Goal: Answer question/provide support: Share knowledge or assist other users

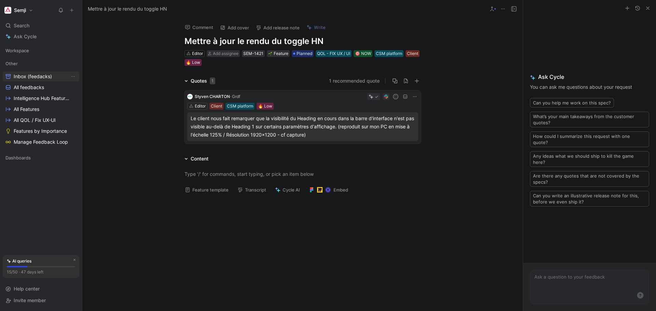
click at [21, 78] on span "Inbox (feedacks)" at bounding box center [33, 76] width 38 height 7
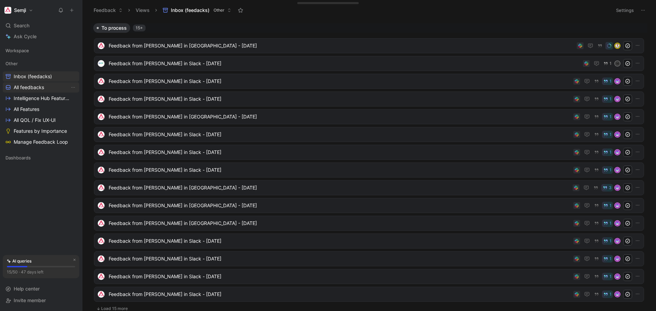
click at [27, 83] on link "All feedbacks" at bounding box center [41, 87] width 77 height 10
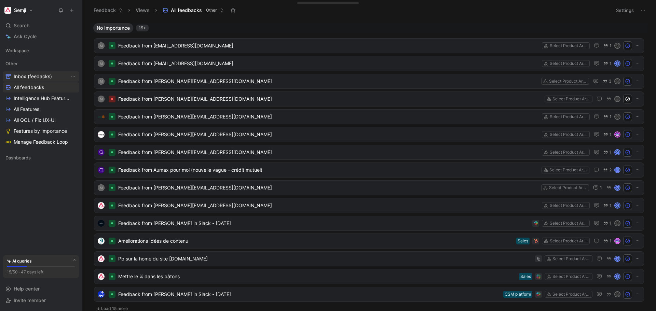
click at [35, 74] on span "Inbox (feedacks)" at bounding box center [33, 76] width 38 height 7
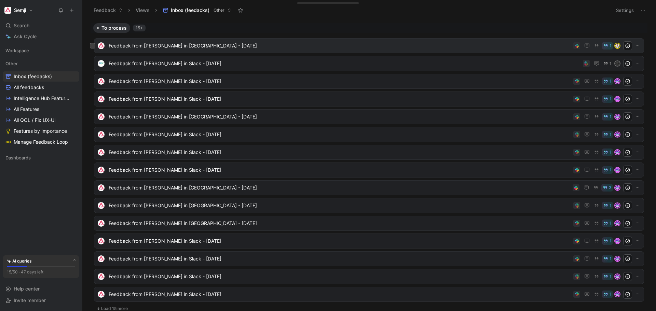
click at [188, 44] on span "Feedback from [PERSON_NAME] in [GEOGRAPHIC_DATA] - [DATE]" at bounding box center [340, 46] width 462 height 8
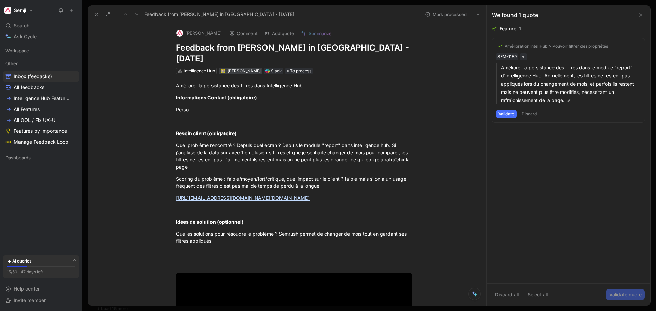
click at [233, 68] on span "[PERSON_NAME]" at bounding box center [244, 70] width 33 height 5
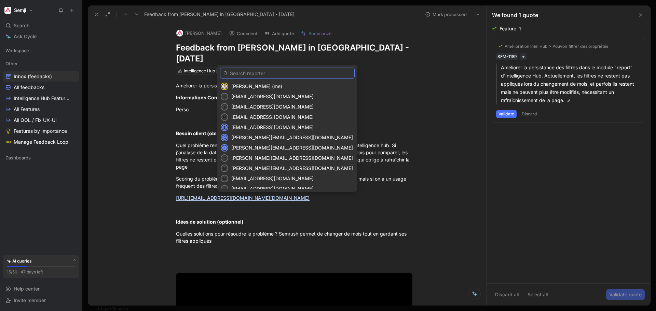
click at [261, 71] on input "text" at bounding box center [287, 73] width 135 height 11
type input "romain"
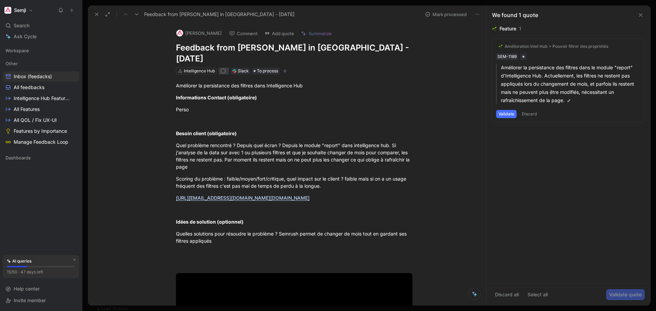
click at [224, 68] on div "r" at bounding box center [222, 70] width 5 height 5
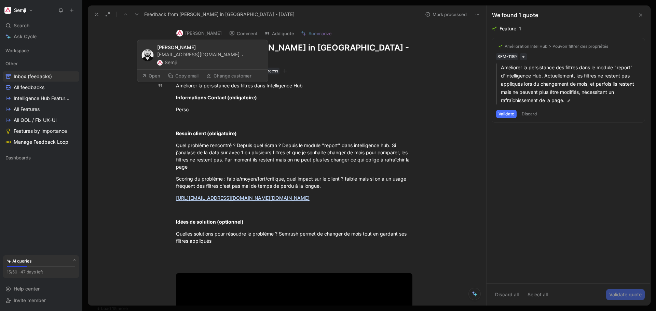
click at [206, 36] on button "[PERSON_NAME]" at bounding box center [199, 33] width 52 height 10
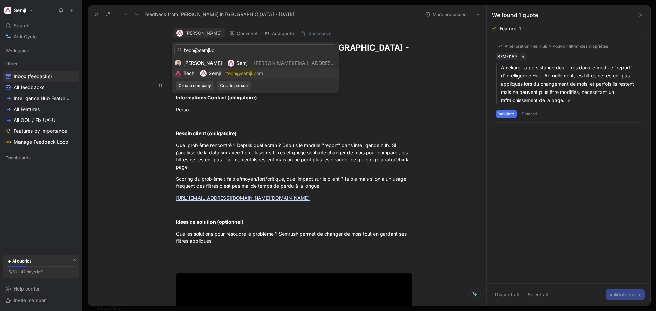
type input "tech@semji.c"
click at [253, 72] on mark "tech@semji.c" at bounding box center [241, 73] width 30 height 6
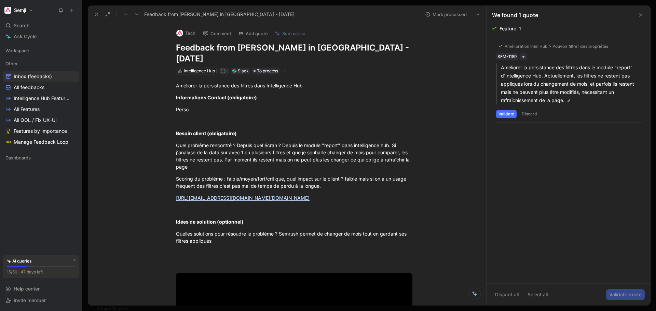
click at [510, 112] on button "Validate" at bounding box center [506, 114] width 21 height 8
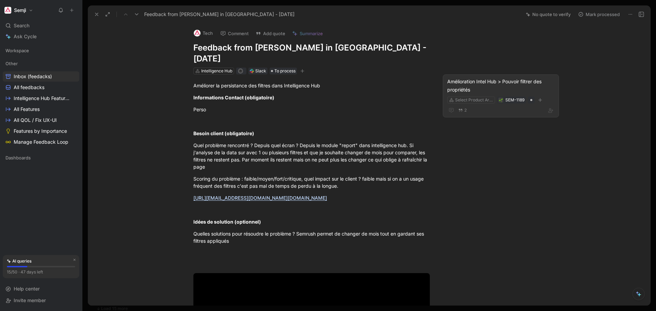
click at [540, 98] on icon "button" at bounding box center [540, 100] width 4 height 4
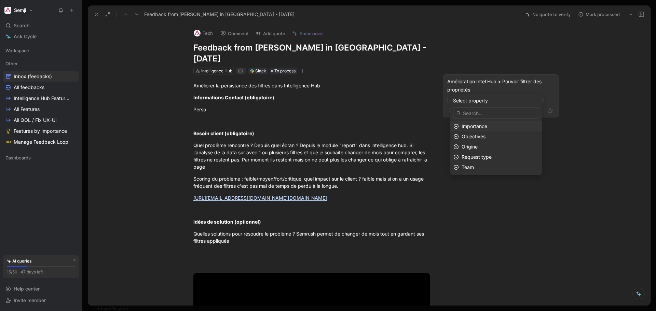
click at [500, 123] on div "Importance" at bounding box center [500, 126] width 77 height 8
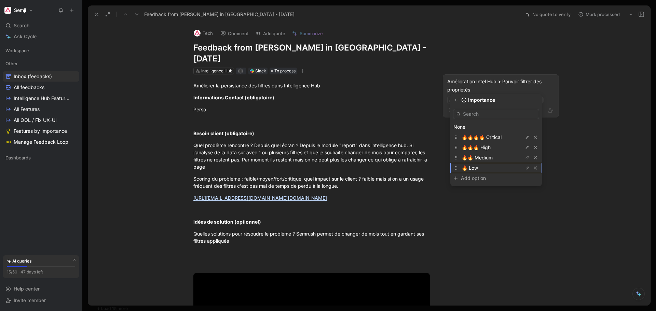
drag, startPoint x: 495, startPoint y: 167, endPoint x: 497, endPoint y: 164, distance: 3.5
click at [496, 167] on div "🔥 Low" at bounding box center [487, 168] width 51 height 8
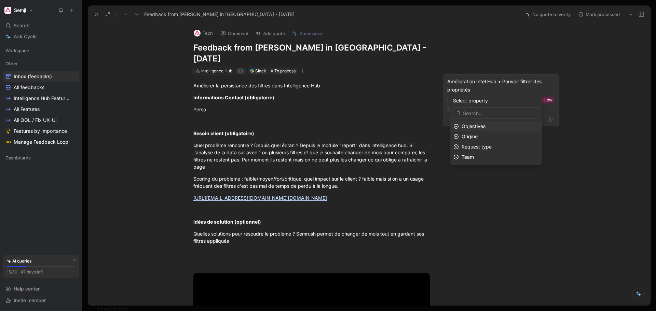
click at [493, 124] on div "Objectives" at bounding box center [500, 126] width 77 height 8
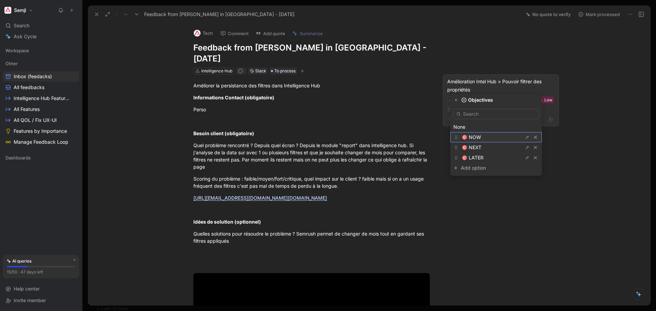
click at [497, 136] on div "🎯 NOW" at bounding box center [487, 137] width 51 height 8
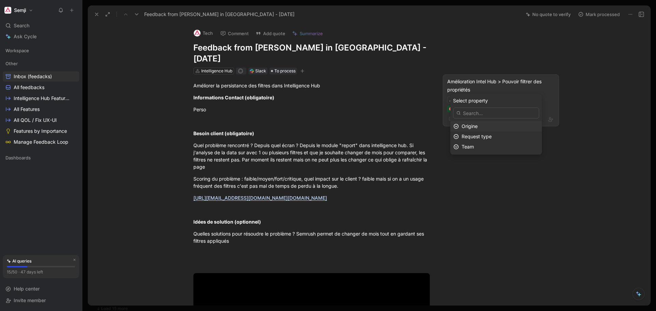
click at [497, 125] on div "Origine" at bounding box center [500, 126] width 77 height 8
click at [495, 135] on div "Interne" at bounding box center [487, 137] width 51 height 8
click at [495, 123] on div "Request type" at bounding box center [500, 126] width 77 height 8
click at [492, 146] on span "QOL - FIX UX / UI" at bounding box center [482, 148] width 40 height 6
click at [491, 126] on div "Team" at bounding box center [500, 126] width 77 height 8
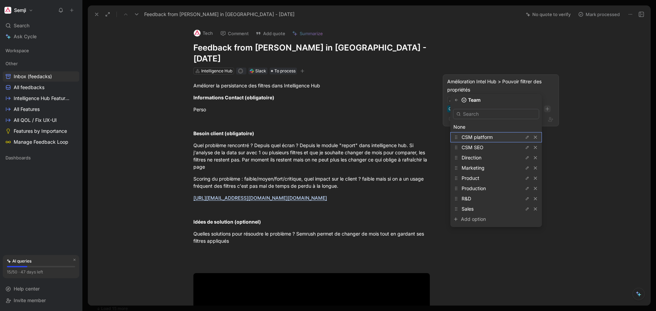
click at [498, 136] on div "CSM platform" at bounding box center [487, 137] width 51 height 8
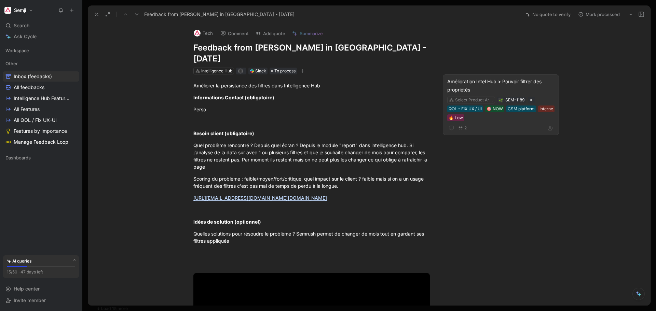
click at [497, 171] on div "Améliorer la persistance des filtres dans Intelligence Hub Informations Contact…" at bounding box center [311, 244] width 419 height 340
click at [491, 78] on div "Amélioration Intel Hub > Pouvoir filtrer des propriétés" at bounding box center [500, 86] width 107 height 16
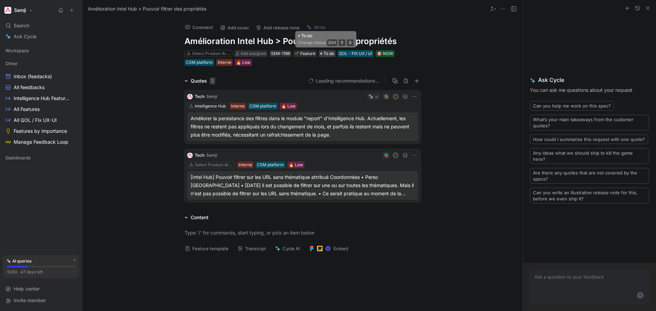
click at [330, 52] on span "To do" at bounding box center [329, 53] width 11 height 7
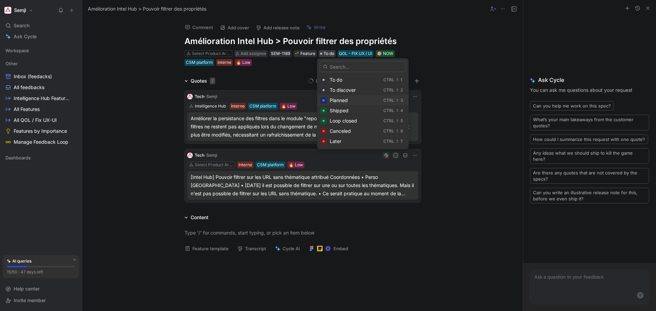
click at [356, 99] on div "Planned" at bounding box center [355, 100] width 51 height 8
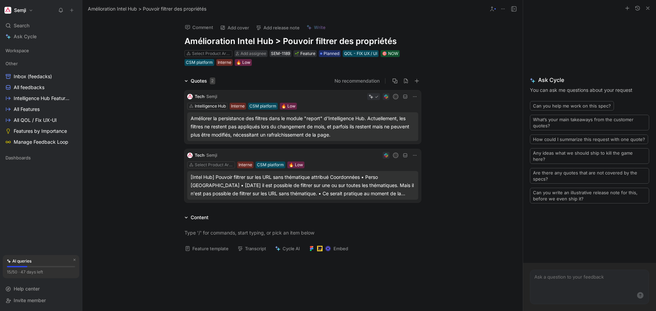
click at [325, 185] on div "[Intel Hub] Pouvoir filtrer sur les URL sans thématique attribué Coordonnées • …" at bounding box center [303, 185] width 224 height 25
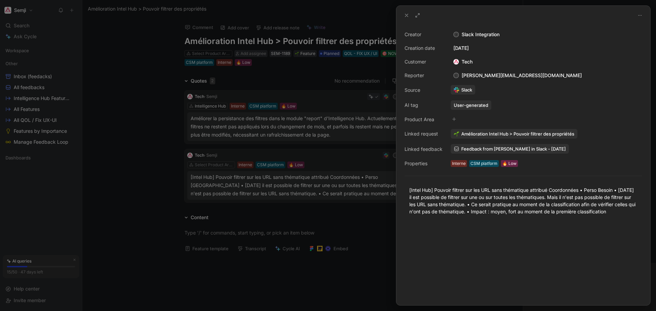
click at [377, 220] on div at bounding box center [328, 155] width 656 height 311
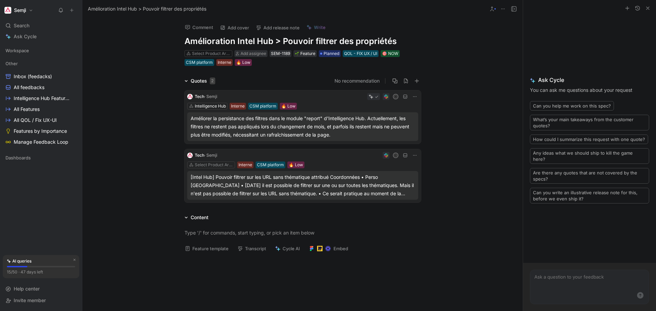
click at [414, 154] on icon at bounding box center [414, 155] width 5 height 5
click at [412, 97] on icon at bounding box center [414, 96] width 5 height 5
click at [401, 121] on span "Change request" at bounding box center [396, 120] width 36 height 6
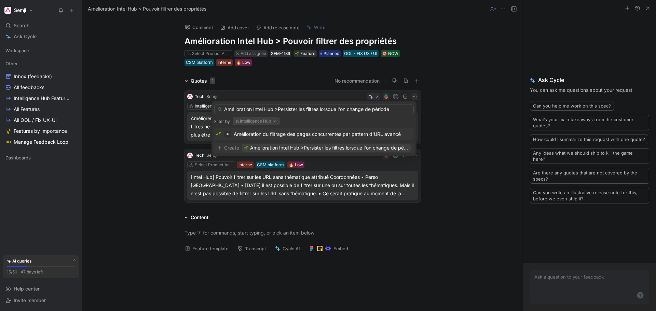
type input "Amélioration Intel Hub >Persister les filtres lorsque l'on change de période"
click at [295, 147] on span "Amélioration Intel Hub >Persister les filtres lorsque l'on change de période" at bounding box center [329, 148] width 159 height 8
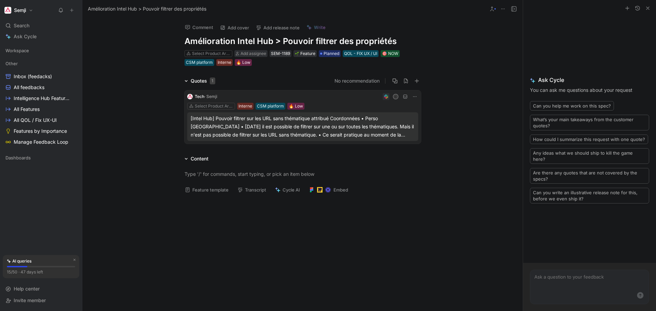
click at [474, 45] on div "Comment Add cover Add release note Write Amélioration Intel Hub > Pouvoir filtr…" at bounding box center [302, 165] width 440 height 294
click at [46, 120] on span "All QOL / Fix UX-UI" at bounding box center [35, 120] width 43 height 7
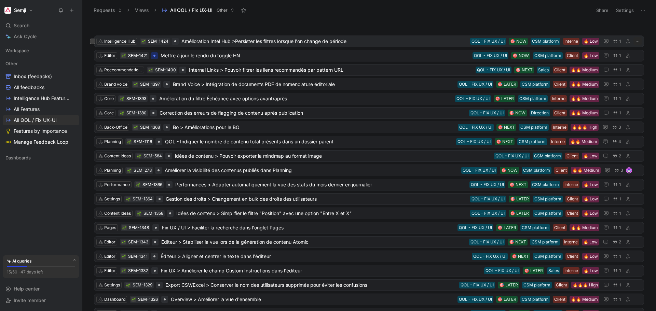
click at [264, 41] on span "Amélioration Intel Hub >Persister les filtres lorsque l'on change de période" at bounding box center [324, 41] width 286 height 8
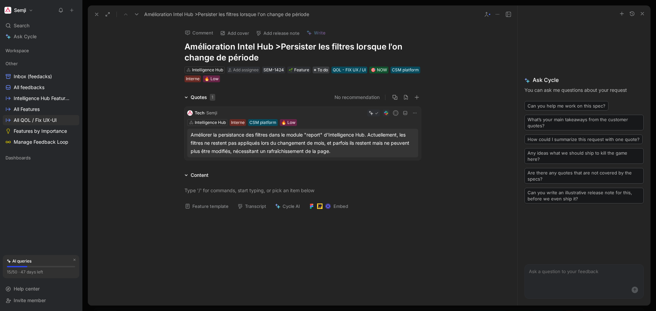
click at [322, 69] on span "To do" at bounding box center [322, 70] width 11 height 7
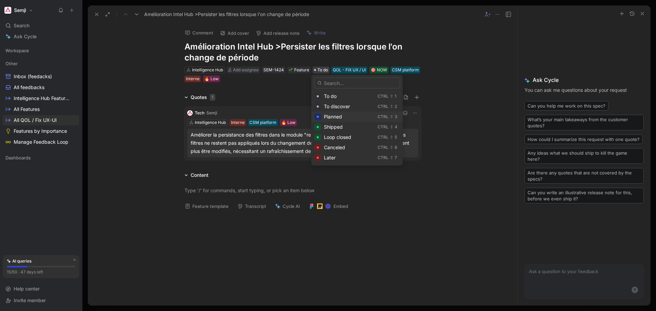
click at [335, 117] on span "Planned" at bounding box center [333, 117] width 18 height 6
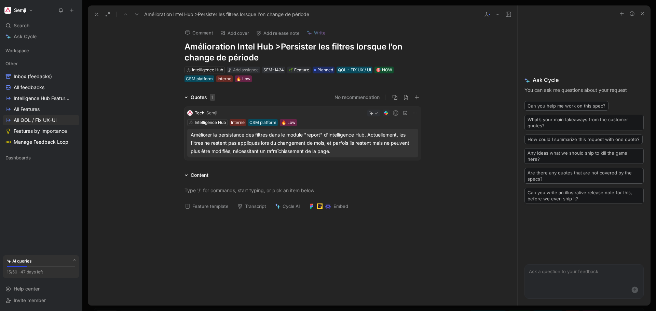
drag, startPoint x: 176, startPoint y: 99, endPoint x: 158, endPoint y: 97, distance: 18.2
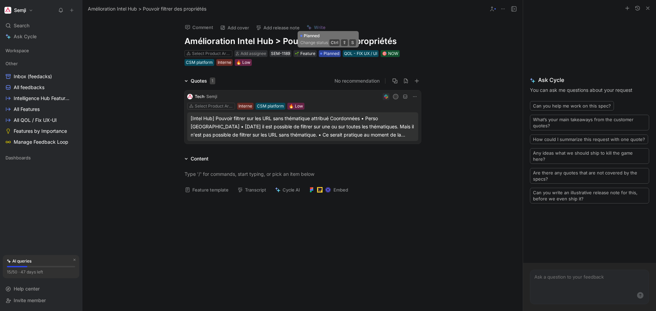
click at [333, 53] on span "Planned" at bounding box center [332, 53] width 16 height 7
click at [312, 124] on div "[Intel Hub] Pouvoir filtrer sur les URL sans thématique attribué Coordonnées • …" at bounding box center [303, 126] width 224 height 25
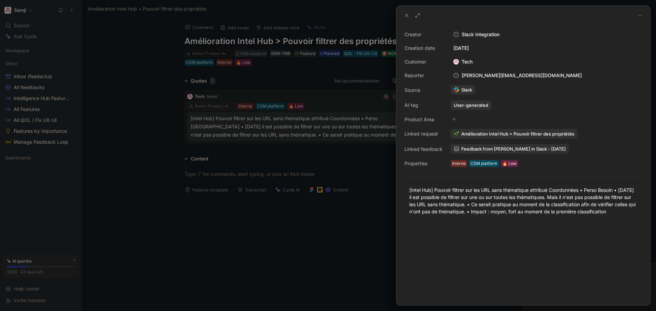
click at [287, 208] on div at bounding box center [328, 155] width 656 height 311
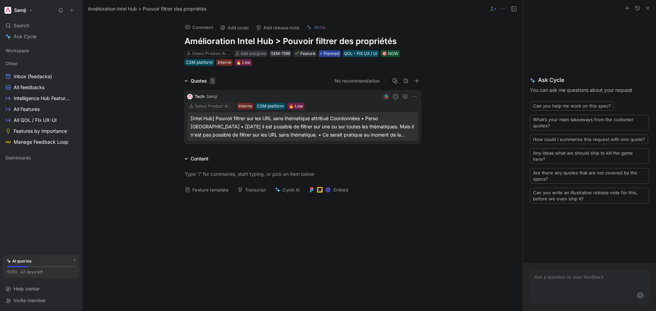
click at [331, 52] on span "Planned" at bounding box center [332, 53] width 16 height 7
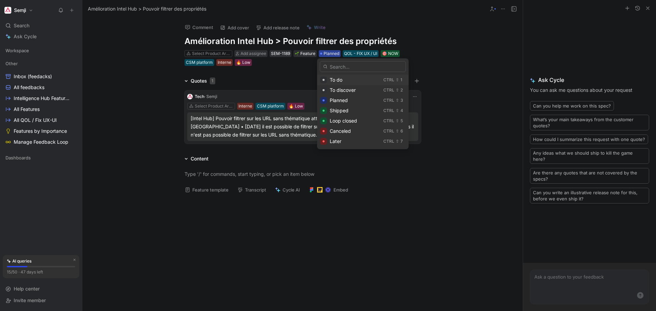
click at [339, 83] on div "To do" at bounding box center [355, 80] width 51 height 8
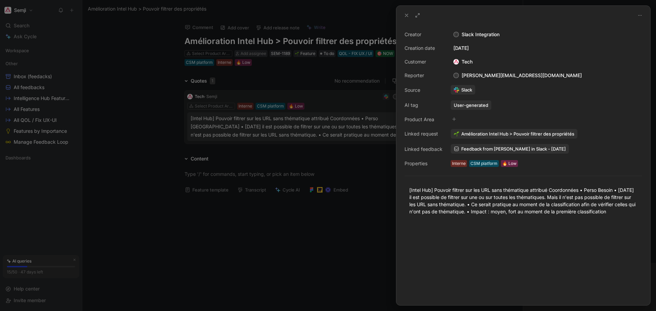
click at [301, 209] on div at bounding box center [328, 155] width 656 height 311
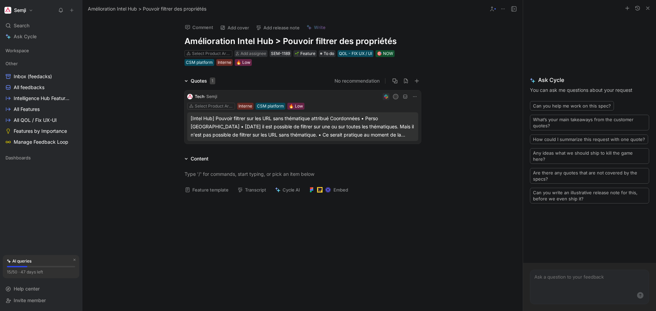
drag, startPoint x: 286, startPoint y: 94, endPoint x: 277, endPoint y: 98, distance: 9.9
click at [41, 123] on span "All QOL / Fix UX-UI" at bounding box center [35, 120] width 43 height 7
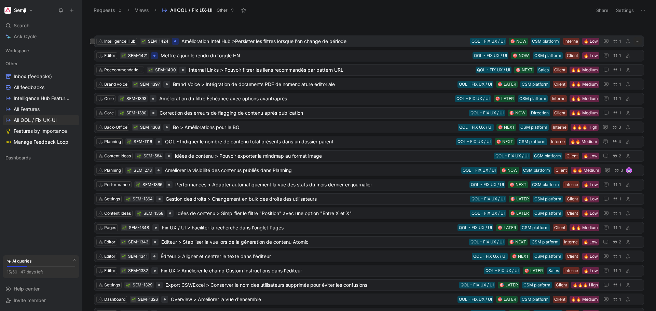
click at [264, 41] on span "Amélioration Intel Hub >Persister les filtres lorsque l'on change de période" at bounding box center [324, 41] width 286 height 8
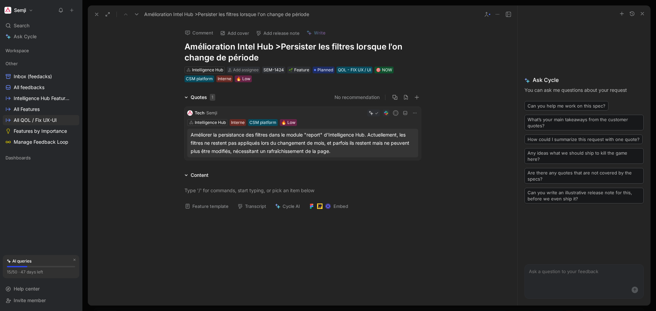
drag, startPoint x: 261, startPoint y: 61, endPoint x: 172, endPoint y: 52, distance: 89.7
click at [172, 51] on div "Comment Add cover Add release note Write Amélioration Intel Hub >Persister les …" at bounding box center [303, 53] width 262 height 60
copy h1 "Amélioration Intel Hub >Persister les filtres lorsque l'on change de période"
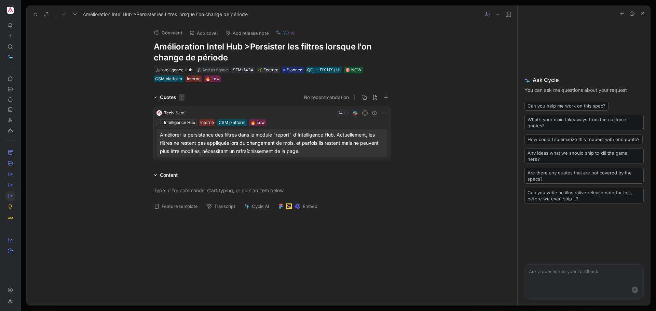
drag, startPoint x: 82, startPoint y: 298, endPoint x: 391, endPoint y: 211, distance: 321.2
click at [391, 211] on div "To pick up a draggable item, press the space bar. While dragging, use the arrow…" at bounding box center [328, 155] width 656 height 311
click at [14, 273] on div "To pick up a draggable item, press the space bar. While dragging, use the arrow…" at bounding box center [10, 173] width 10 height 211
click at [21, 11] on icon at bounding box center [22, 10] width 5 height 5
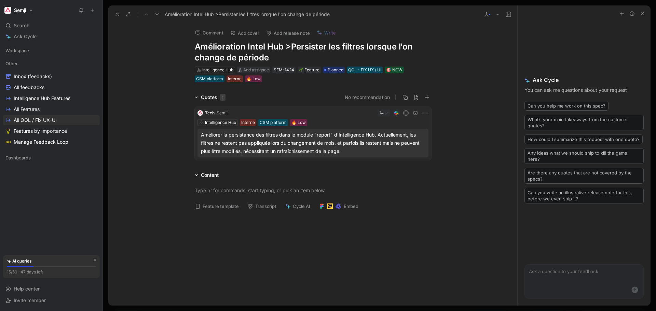
drag, startPoint x: 268, startPoint y: 59, endPoint x: 184, endPoint y: 47, distance: 84.5
click at [184, 47] on div "Comment Add cover Add release note Write Amélioration Intel Hub >Persister les …" at bounding box center [313, 53] width 262 height 60
copy h1 "Amélioration Intel Hub >Persister les filtres lorsque l'on change de période"
click at [32, 80] on link "Inbox (feedacks)" at bounding box center [51, 76] width 97 height 10
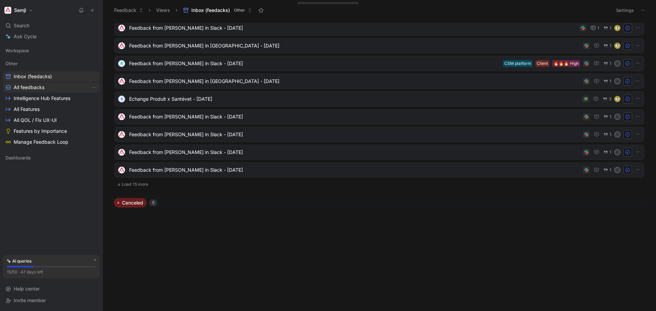
scroll to position [171, 0]
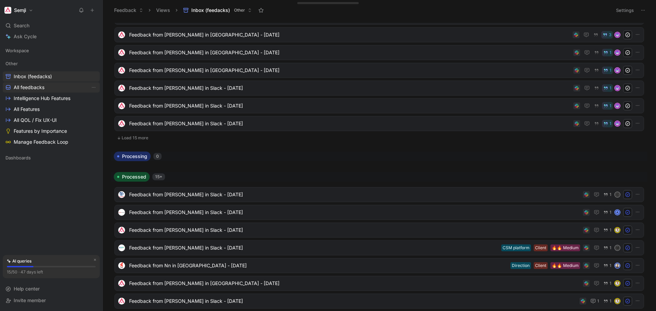
click at [40, 86] on span "All feedbacks" at bounding box center [29, 87] width 31 height 7
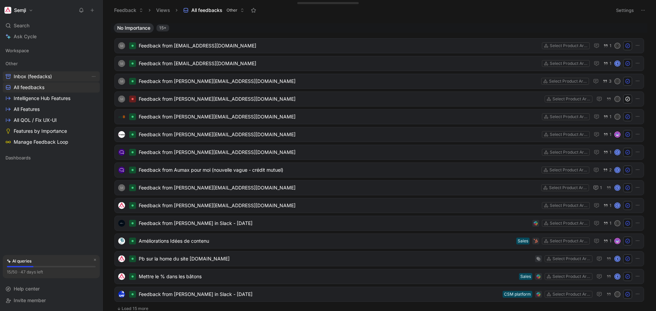
drag, startPoint x: 48, startPoint y: 72, endPoint x: 57, endPoint y: 72, distance: 8.9
click at [48, 71] on link "Inbox (feedacks)" at bounding box center [51, 76] width 97 height 10
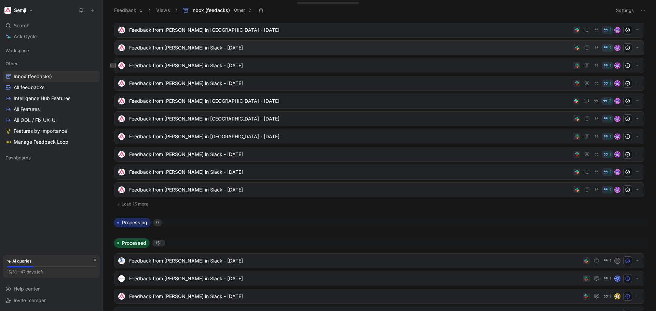
scroll to position [137, 0]
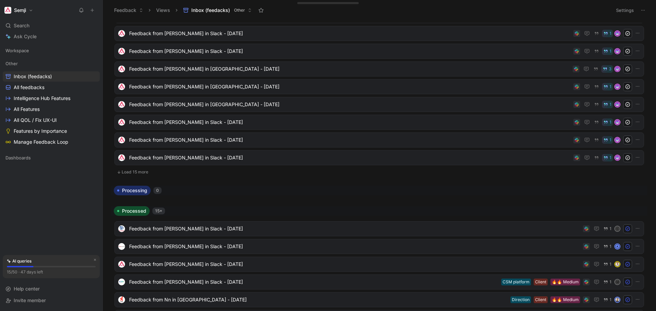
click at [140, 172] on button "Load 15 more" at bounding box center [379, 172] width 530 height 8
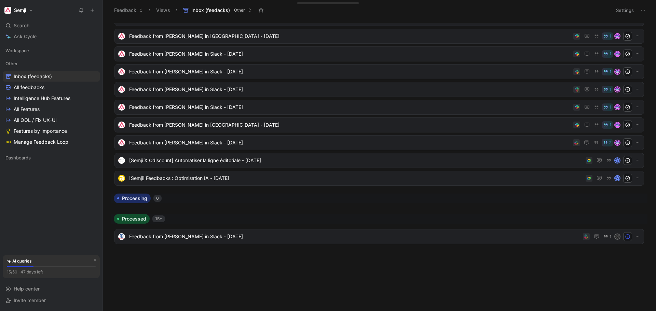
scroll to position [0, 0]
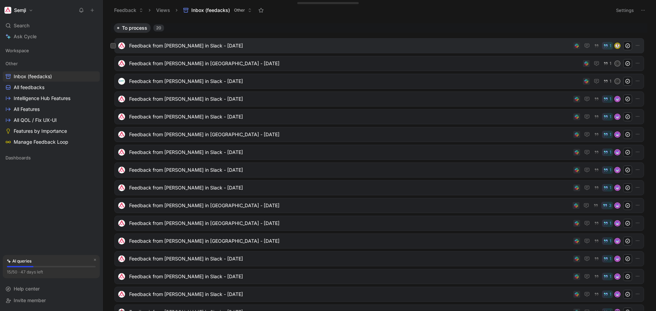
click at [202, 45] on span "Feedback from [PERSON_NAME] in Slack - [DATE]" at bounding box center [350, 46] width 442 height 8
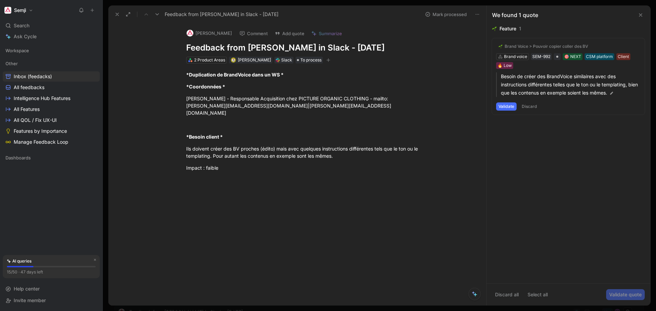
click at [212, 33] on button "[PERSON_NAME]" at bounding box center [210, 33] width 52 height 10
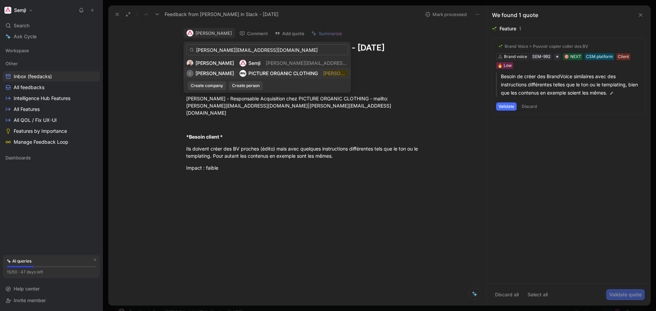
type input "[PERSON_NAME][EMAIL_ADDRESS][DOMAIN_NAME]"
click at [248, 72] on span "PICTURE ORGANIC CLOTHING" at bounding box center [282, 73] width 69 height 6
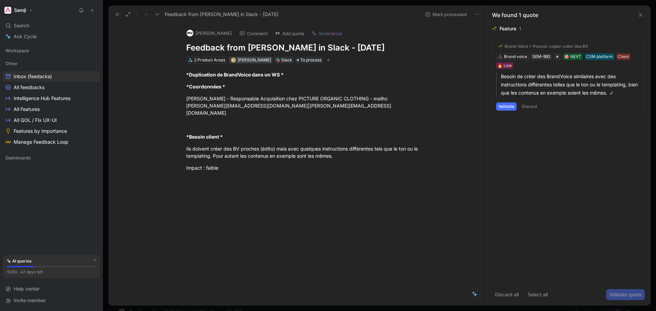
click at [259, 62] on span "[PERSON_NAME]" at bounding box center [254, 59] width 33 height 5
type input "cynth"
click at [262, 86] on span "[EMAIL_ADDRESS][DOMAIN_NAME]" at bounding box center [297, 86] width 82 height 6
click at [511, 107] on button "Validate" at bounding box center [506, 107] width 21 height 8
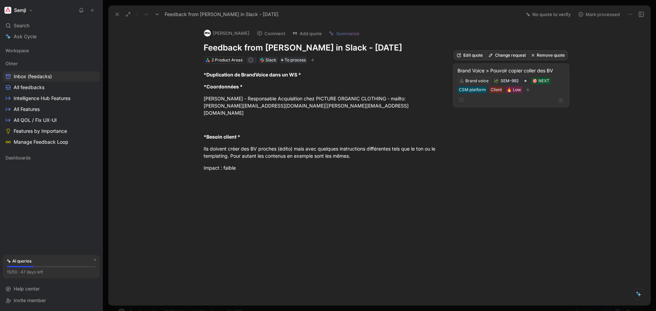
click at [516, 71] on div "Brand Voice > Pouvoir copier coller des BV" at bounding box center [511, 71] width 107 height 8
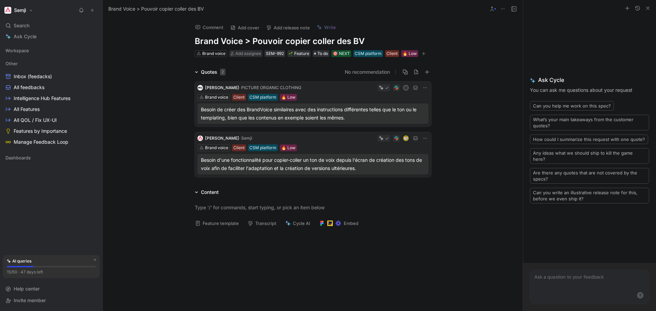
drag, startPoint x: 326, startPoint y: 46, endPoint x: 179, endPoint y: 36, distance: 148.0
click at [179, 36] on div "Comment Add cover Add release note Write Brand Voice > Pouvoir copier coller de…" at bounding box center [313, 165] width 420 height 294
copy h1 "Brand Voice > Pouvoir copier coller des BV"
click at [255, 41] on h1 "Brand Voice > Pouvoir copier coller des BV" at bounding box center [313, 41] width 236 height 11
click at [322, 53] on span "To do" at bounding box center [322, 53] width 11 height 7
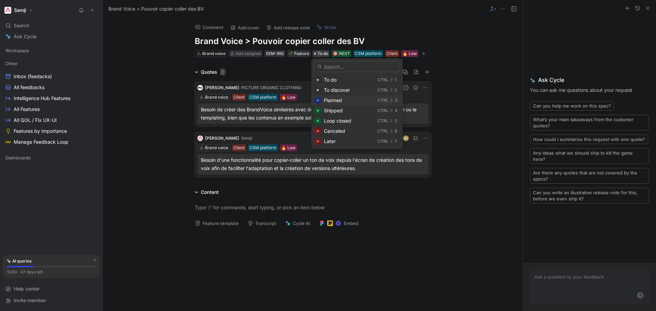
click at [340, 98] on span "Planned" at bounding box center [333, 100] width 18 height 6
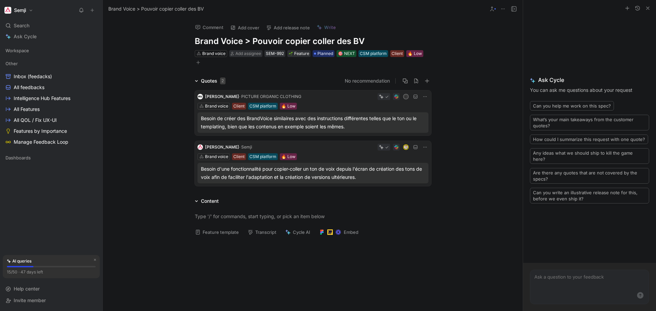
click at [326, 39] on h1 "Brand Voice > Pouvoir copier coller des BV" at bounding box center [313, 41] width 236 height 11
copy h1 "Brand Voice > Pouvoir copier coller des BV"
click at [504, 12] on button at bounding box center [503, 9] width 10 height 10
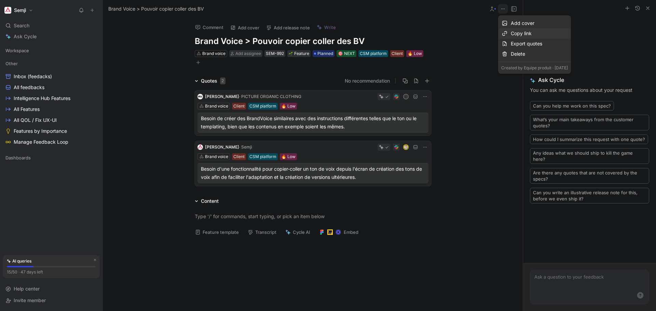
click at [525, 31] on div "Copy link" at bounding box center [539, 33] width 57 height 8
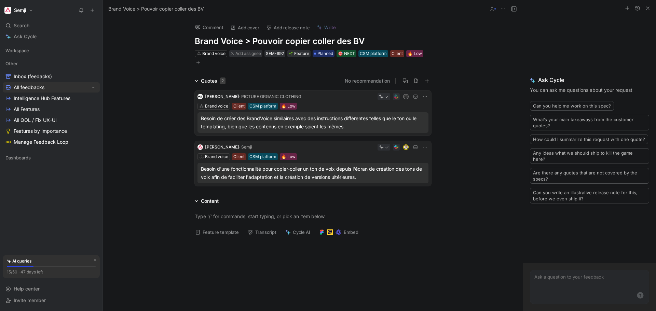
click at [51, 75] on span "Inbox (feedacks)" at bounding box center [33, 76] width 38 height 7
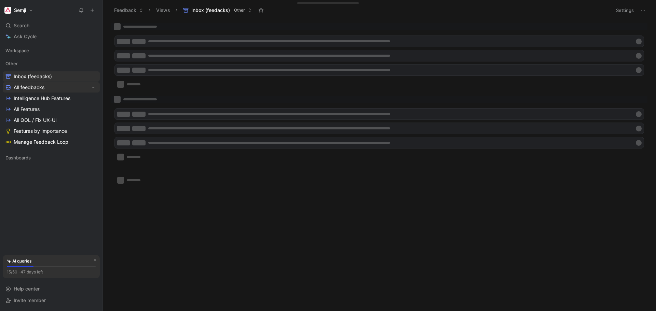
click at [50, 86] on link "All feedbacks" at bounding box center [51, 87] width 97 height 10
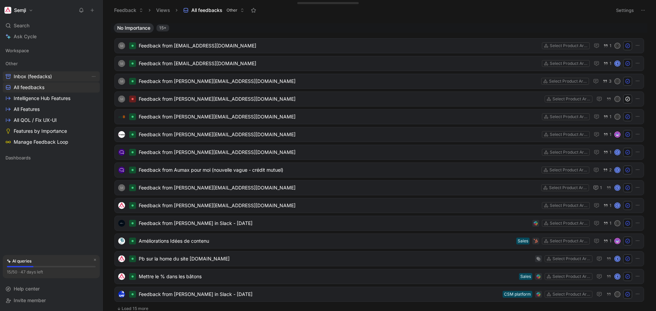
click at [55, 76] on link "Inbox (feedacks)" at bounding box center [51, 76] width 97 height 10
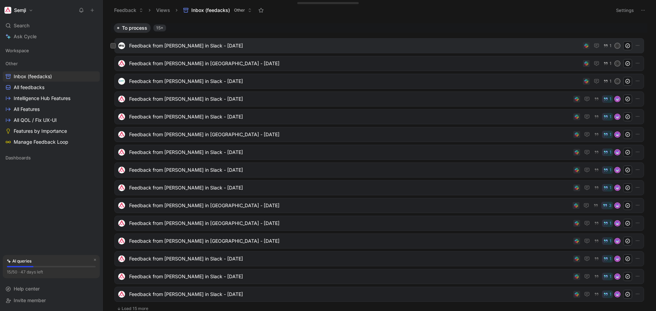
click at [419, 48] on span "Feedback from [PERSON_NAME] in Slack - [DATE]" at bounding box center [354, 46] width 451 height 8
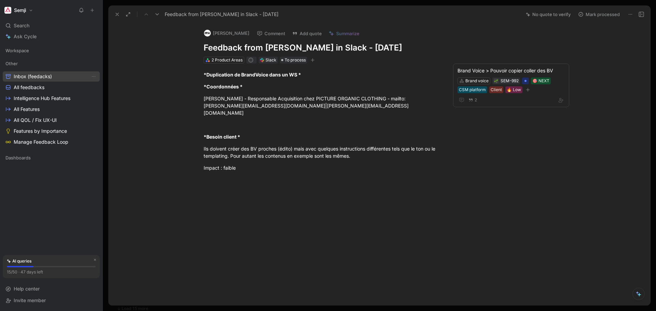
click at [62, 78] on link "Inbox (feedacks)" at bounding box center [51, 76] width 97 height 10
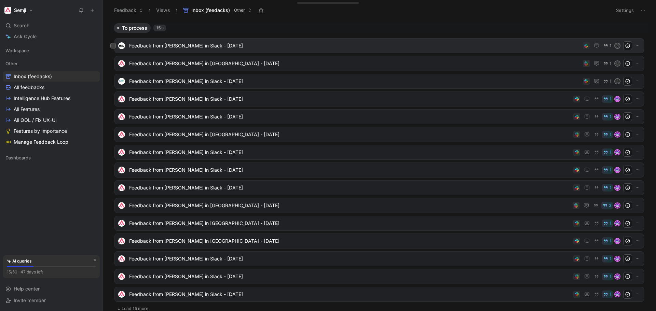
click at [192, 47] on span "Feedback from [PERSON_NAME] in Slack - [DATE]" at bounding box center [354, 46] width 451 height 8
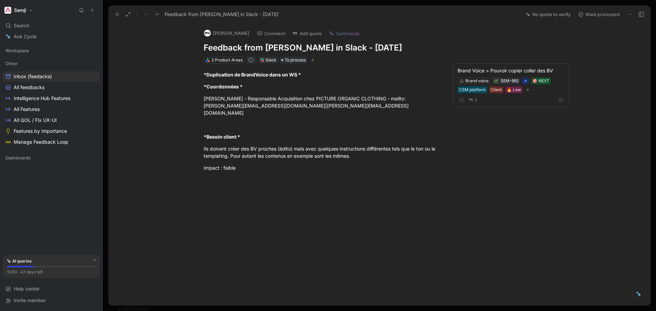
click at [223, 33] on button "[PERSON_NAME]" at bounding box center [227, 33] width 52 height 10
click at [602, 18] on button "Mark processed" at bounding box center [599, 15] width 48 height 10
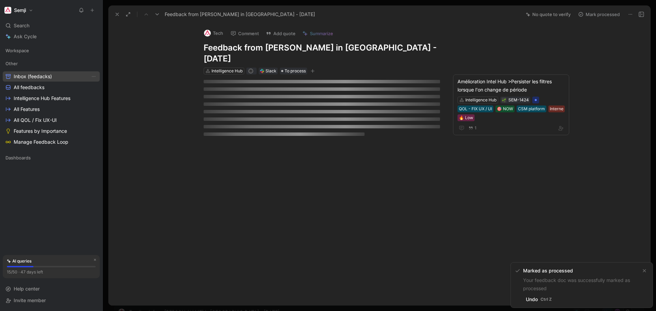
click at [34, 78] on span "Inbox (feedacks)" at bounding box center [33, 76] width 38 height 7
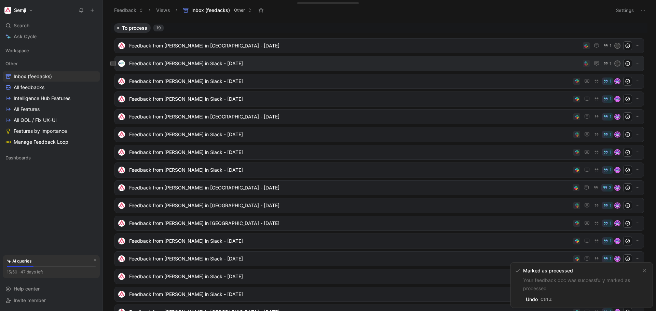
click at [210, 65] on span "Feedback from [PERSON_NAME] in Slack - [DATE]" at bounding box center [354, 63] width 451 height 8
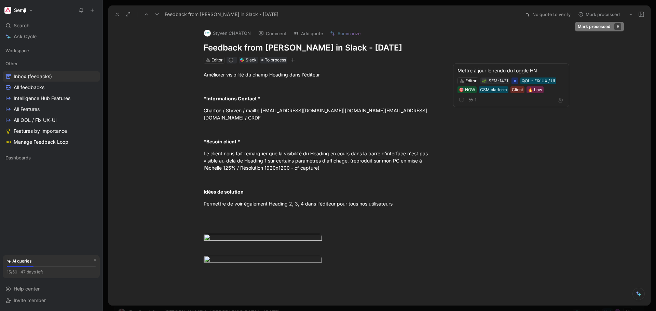
click at [601, 16] on button "Mark processed" at bounding box center [599, 15] width 48 height 10
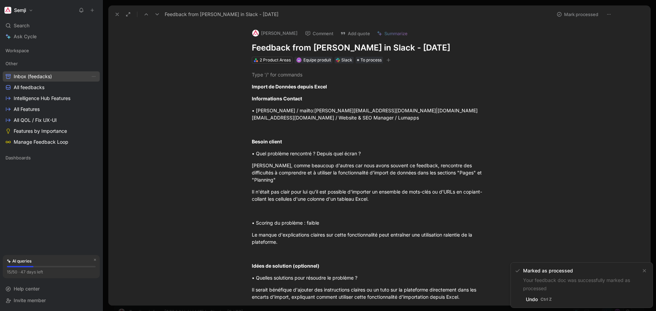
click at [43, 77] on span "Inbox (feedacks)" at bounding box center [33, 76] width 38 height 7
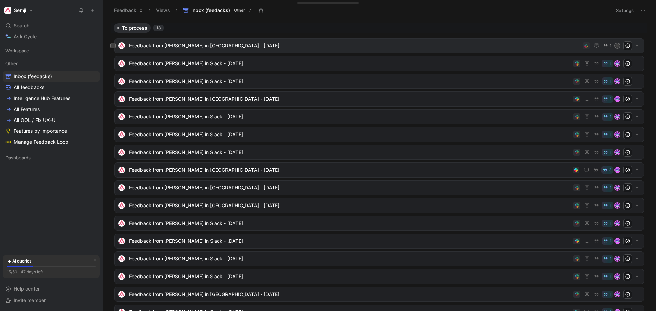
click at [187, 49] on span "Feedback from [PERSON_NAME] in [GEOGRAPHIC_DATA] - [DATE]" at bounding box center [354, 46] width 451 height 8
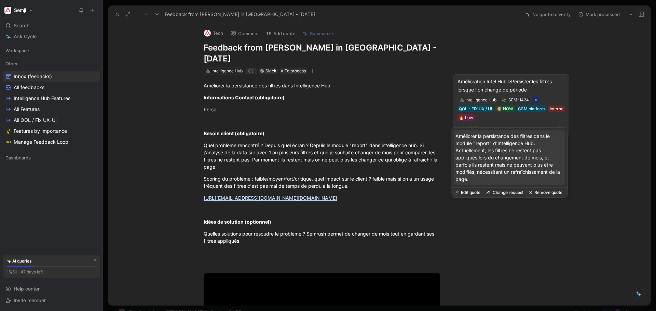
click at [518, 78] on div "Amélioration Intel Hub >Persister les filtres lorsque l'on change de période" at bounding box center [511, 86] width 107 height 16
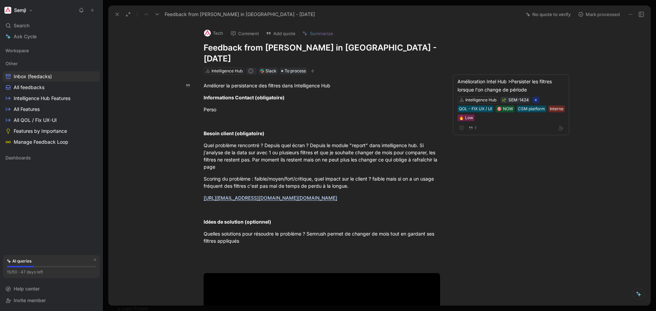
click at [601, 15] on button "Mark processed" at bounding box center [599, 15] width 48 height 10
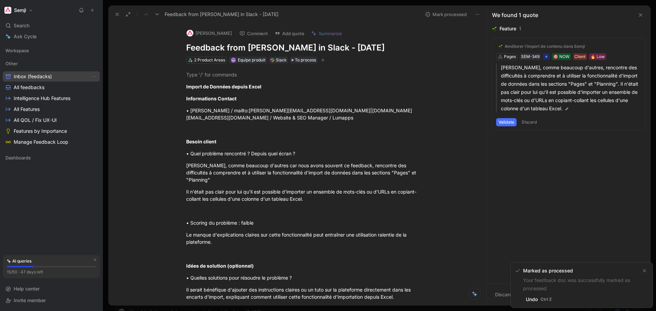
click at [46, 78] on span "Inbox (feedacks)" at bounding box center [33, 76] width 38 height 7
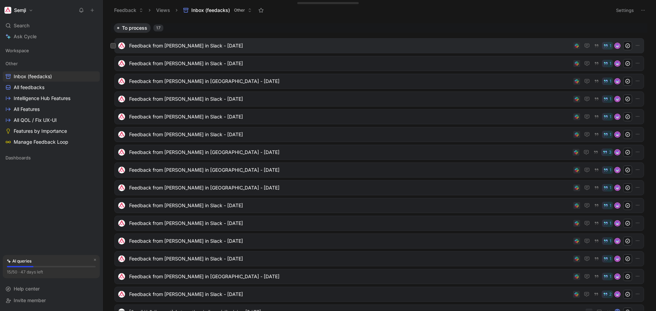
click at [203, 47] on span "Feedback from [PERSON_NAME] in Slack - [DATE]" at bounding box center [350, 46] width 442 height 8
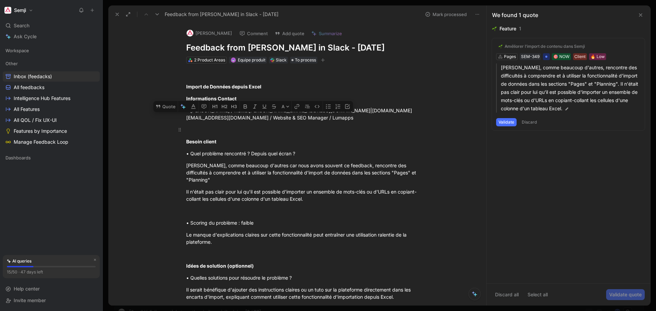
click at [295, 128] on div at bounding box center [304, 129] width 236 height 7
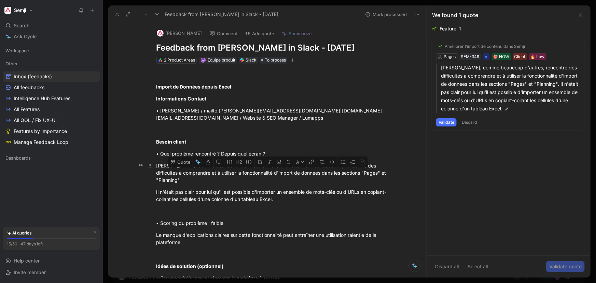
drag, startPoint x: 252, startPoint y: 171, endPoint x: 339, endPoint y: 171, distance: 87.5
click at [339, 171] on div "[PERSON_NAME], comme beaucoup d'autres car nous avons souvent ce feedback, renc…" at bounding box center [275, 173] width 236 height 22
click at [223, 189] on div "Il n'était pas clair pour lui qu'il est possible d'importer un ensemble de mots…" at bounding box center [275, 195] width 236 height 14
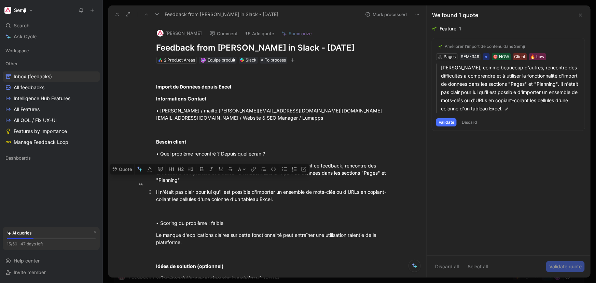
drag, startPoint x: 197, startPoint y: 176, endPoint x: 191, endPoint y: 185, distance: 10.5
click at [191, 185] on div "Import de Données depuis Excel Informations Contact • [PERSON_NAME] / mailto:[P…" at bounding box center [275, 276] width 304 height 425
click at [192, 188] on div "Il n'était pas clair pour lui qu'il est possible d'importer un ensemble de mots…" at bounding box center [275, 195] width 236 height 14
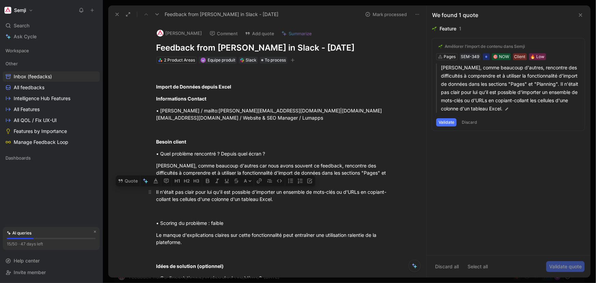
drag, startPoint x: 227, startPoint y: 185, endPoint x: 262, endPoint y: 190, distance: 35.2
click at [212, 193] on div "Il n'était pas clair pour lui qu'il est possible d'importer un ensemble de mots…" at bounding box center [275, 195] width 236 height 14
click at [263, 190] on div "Il n'était pas clair pour lui qu'il est possible d'importer un ensemble de mots…" at bounding box center [275, 195] width 236 height 14
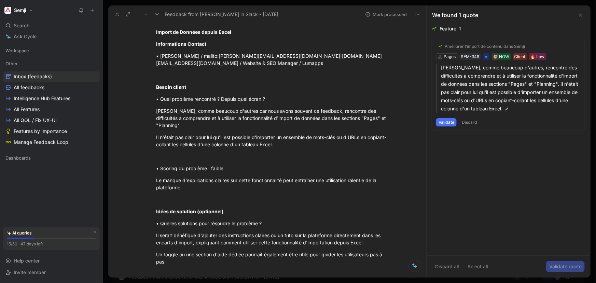
scroll to position [62, 0]
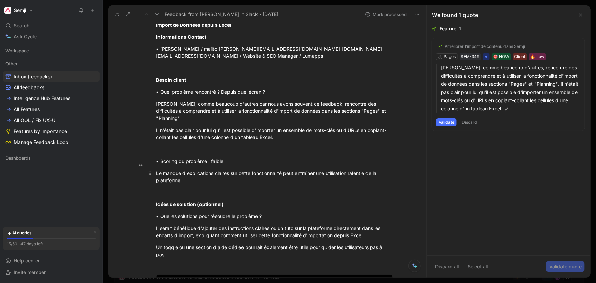
drag, startPoint x: 324, startPoint y: 162, endPoint x: 332, endPoint y: 162, distance: 8.5
click at [332, 169] on div "Le manque d'explications claires sur cette fonctionnalité peut entraîner une ut…" at bounding box center [275, 176] width 236 height 14
click at [303, 189] on p at bounding box center [275, 192] width 262 height 11
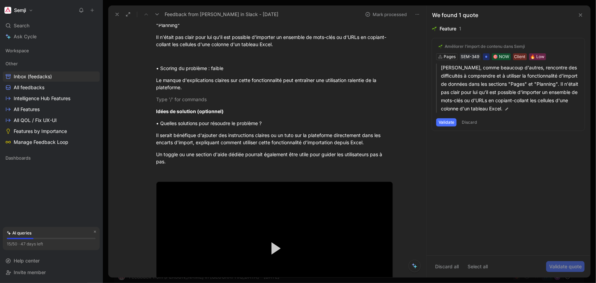
scroll to position [155, 0]
drag, startPoint x: 202, startPoint y: 130, endPoint x: 324, endPoint y: 132, distance: 122.0
click at [324, 132] on div "Il serait bénéfique d'ajouter des instructions claires ou un tuto sur la platef…" at bounding box center [275, 138] width 236 height 14
click at [324, 134] on div "Il serait bénéfique d'ajouter des instructions claires ou un tuto sur la platef…" at bounding box center [275, 138] width 236 height 14
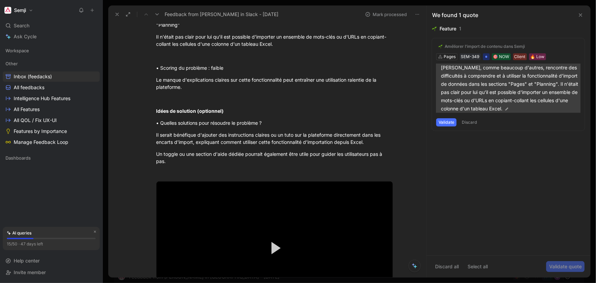
click at [478, 87] on p "[PERSON_NAME], comme beaucoup d'autres, rencontre des difficultés à comprendre …" at bounding box center [511, 88] width 140 height 49
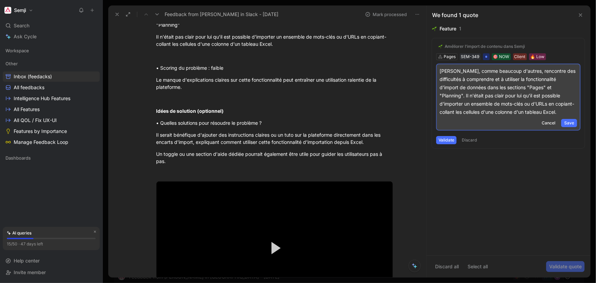
click at [483, 191] on div "Feature 1 Améliorer l'import de contenu dans Semji Pages SEM-349 🎯 NOW Client 🔥…" at bounding box center [509, 140] width 164 height 231
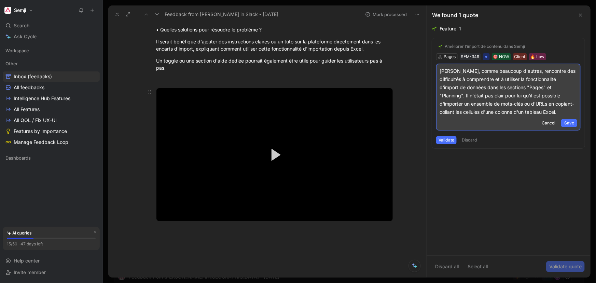
click at [279, 150] on button "Play Video" at bounding box center [274, 154] width 31 height 31
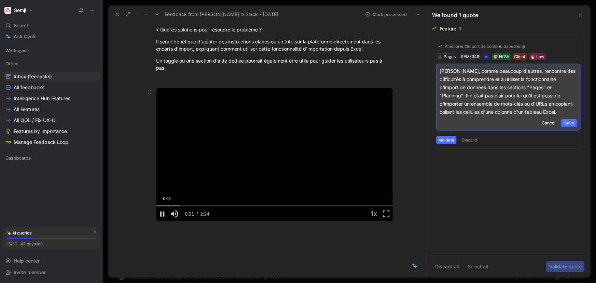
click at [169, 205] on div "Loaded : 10.15% 0:06 0:02" at bounding box center [275, 205] width 236 height 1
click at [185, 205] on div "Loaded : 15.78% 0:18 0:09" at bounding box center [275, 205] width 236 height 1
click at [212, 205] on div "Loaded : 23.22% 0:31 0:18" at bounding box center [275, 205] width 236 height 1
click at [258, 205] on div "Loaded : 34.86% 1:02 0:35" at bounding box center [275, 205] width 236 height 1
click at [288, 205] on div "Loaded : 34.86% 1:21 1:02" at bounding box center [275, 205] width 236 height 1
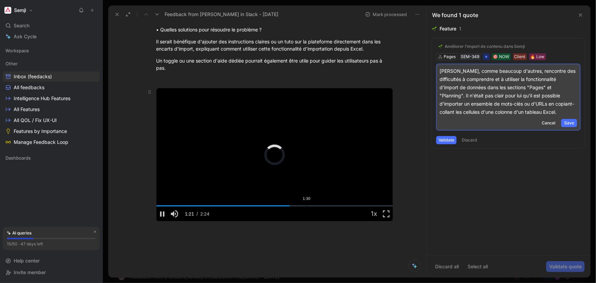
click at [307, 205] on div "1:30" at bounding box center [307, 205] width 0 height 1
click at [351, 205] on div "Loaded : 73.64% 1:59 1:36" at bounding box center [275, 205] width 236 height 1
click at [379, 205] on div "Loaded : 94.50% 2:17 2:00" at bounding box center [275, 205] width 236 height 1
click at [389, 205] on div "2:21" at bounding box center [389, 205] width 0 height 1
click at [341, 205] on div "Loaded : 100.00% 2:19 2:22" at bounding box center [275, 205] width 236 height 1
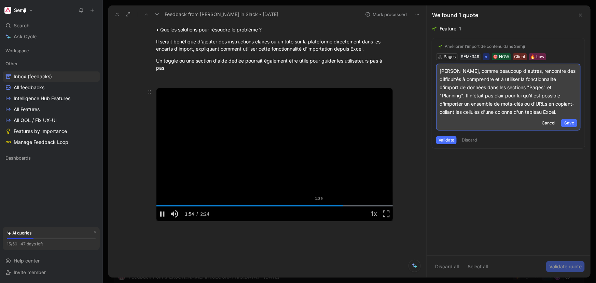
click at [281, 205] on div "Loaded : 100.00% 1:39 1:54" at bounding box center [275, 205] width 236 height 1
click at [187, 213] on div "29%" at bounding box center [193, 213] width 20 height 1
click at [194, 213] on div "64%" at bounding box center [193, 213] width 20 height 1
click at [160, 214] on span "Video Player" at bounding box center [163, 214] width 12 height 0
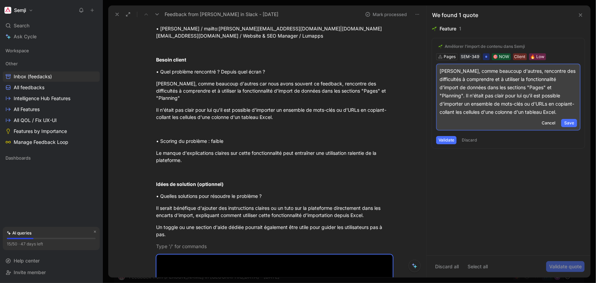
scroll to position [31, 0]
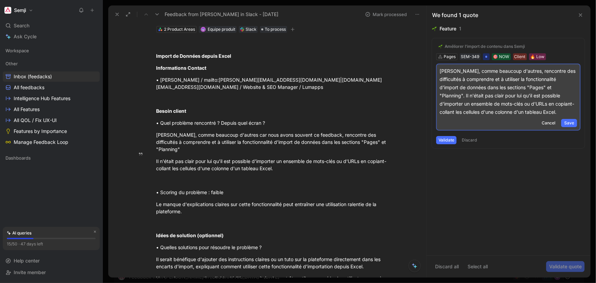
click at [493, 216] on div "Feature 1 Améliorer l'import de contenu dans Semji Pages SEM-349 🎯 NOW Client 🔥…" at bounding box center [509, 140] width 164 height 231
click at [52, 109] on link "All Features" at bounding box center [51, 109] width 97 height 10
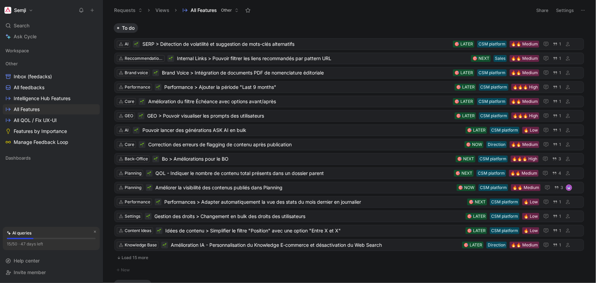
click at [135, 260] on button "Load 15 more" at bounding box center [349, 258] width 470 height 8
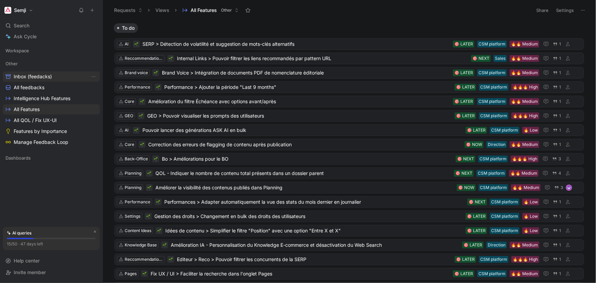
click at [33, 75] on span "Inbox (feedacks)" at bounding box center [33, 76] width 38 height 7
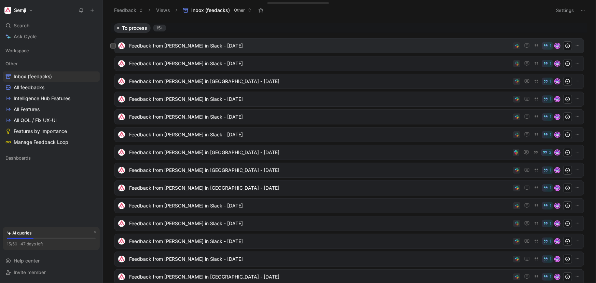
click at [195, 42] on span "Feedback from [PERSON_NAME] in Slack - [DATE]" at bounding box center [320, 46] width 382 height 8
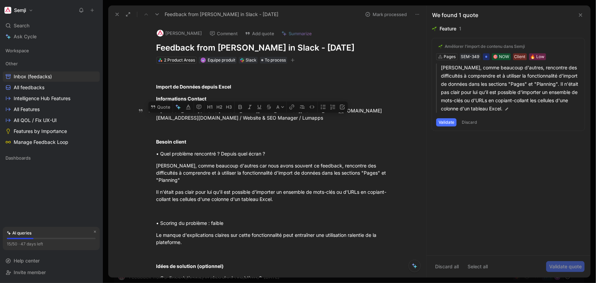
drag, startPoint x: 214, startPoint y: 112, endPoint x: 282, endPoint y: 110, distance: 67.4
copy div "[PERSON_NAME][EMAIL_ADDRESS][DOMAIN_NAME]"
click at [176, 33] on button "[PERSON_NAME]" at bounding box center [180, 33] width 52 height 10
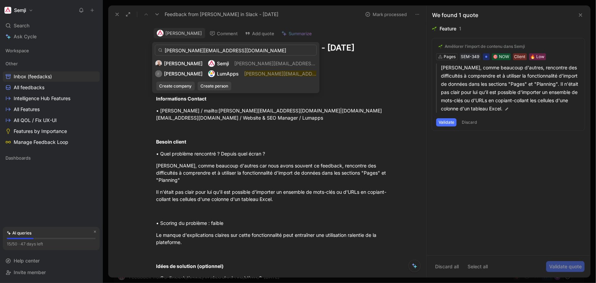
type input "[PERSON_NAME][EMAIL_ADDRESS][DOMAIN_NAME]"
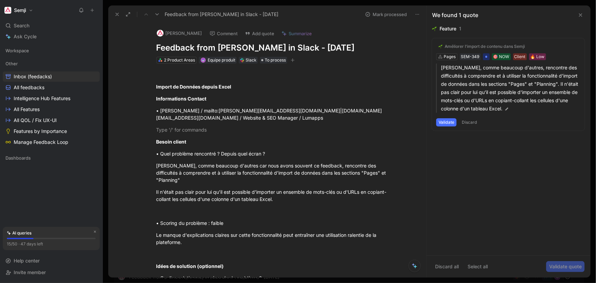
click at [179, 33] on button "[PERSON_NAME]" at bounding box center [180, 33] width 52 height 10
click at [220, 60] on span "Equipe produit" at bounding box center [222, 59] width 28 height 5
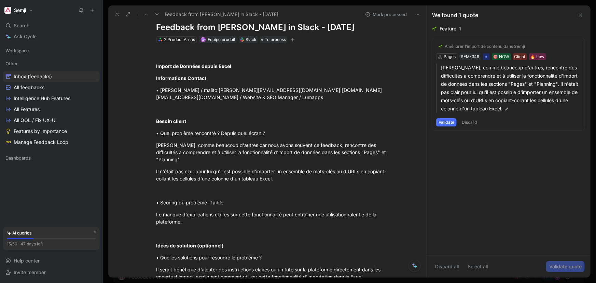
scroll to position [31, 0]
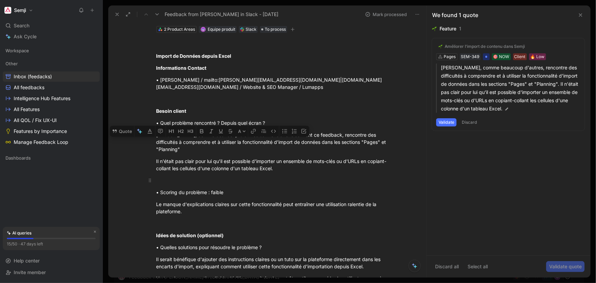
drag, startPoint x: 167, startPoint y: 135, endPoint x: 373, endPoint y: 167, distance: 208.3
click at [373, 167] on div "Import de Données depuis Excel Informations Contact • [PERSON_NAME] / mailto:[P…" at bounding box center [275, 245] width 304 height 425
click at [513, 181] on div "Feature 1 Améliorer l'import de contenu dans Semji Pages SEM-349 🎯 NOW Client 🔥…" at bounding box center [509, 140] width 164 height 231
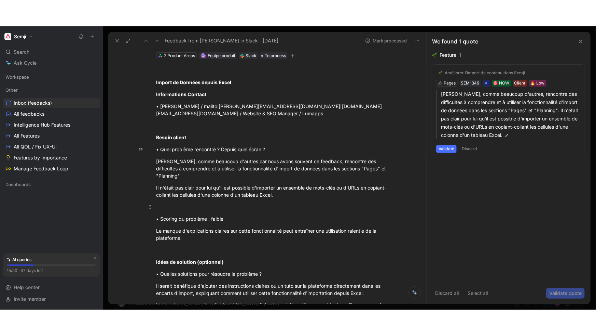
scroll to position [248, 0]
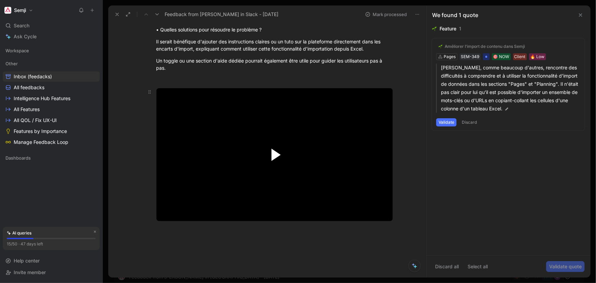
click at [275, 149] on span "Video Player" at bounding box center [276, 155] width 9 height 12
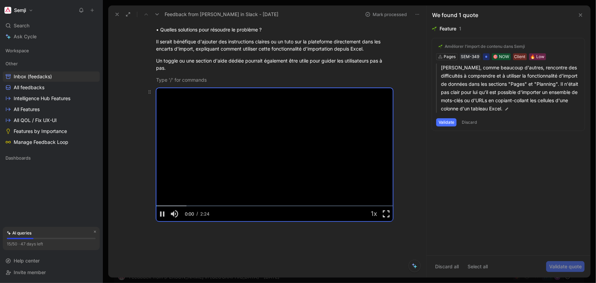
click at [386, 214] on span "Video Player" at bounding box center [387, 214] width 12 height 0
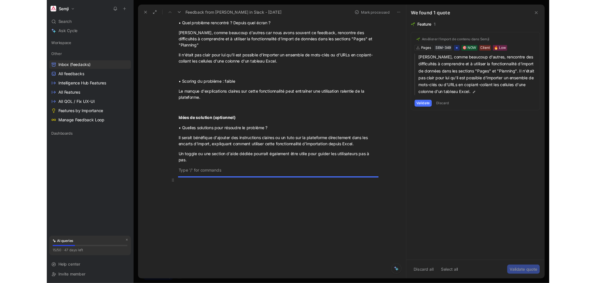
scroll to position [120, 0]
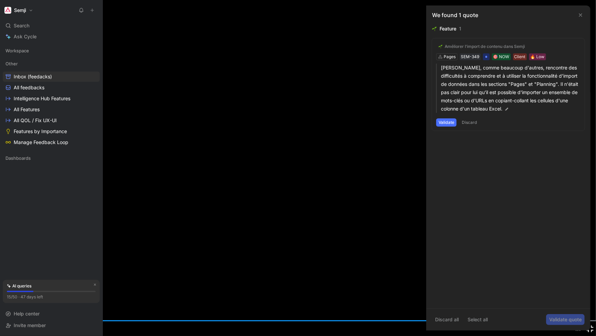
click at [589, 311] on span "Video Player" at bounding box center [590, 328] width 12 height 0
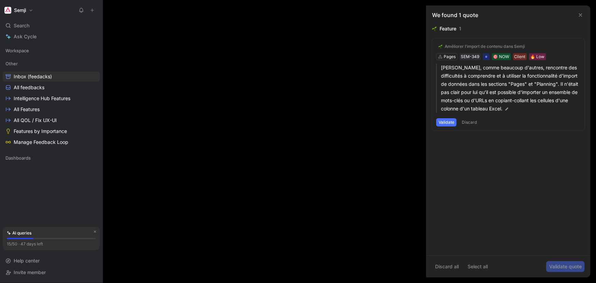
scroll to position [244, 0]
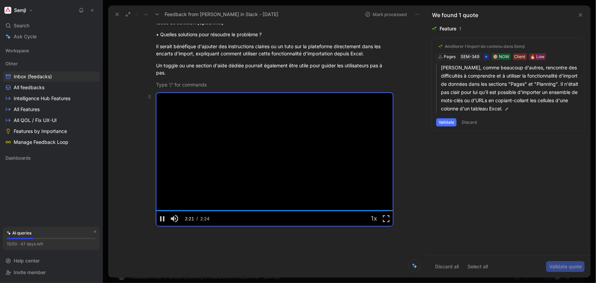
click at [203, 162] on video "Video Player" at bounding box center [275, 159] width 236 height 133
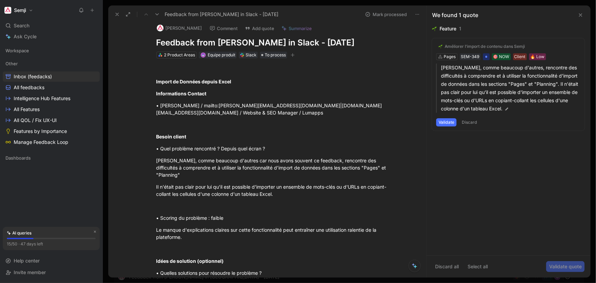
scroll to position [0, 0]
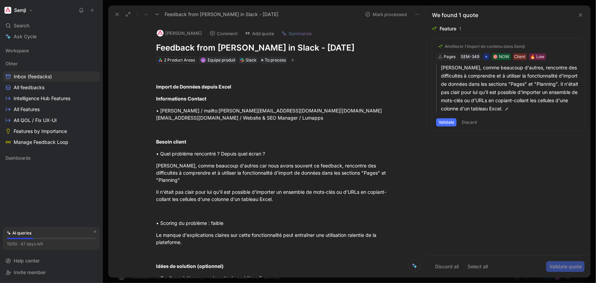
click at [219, 33] on button "Comment" at bounding box center [224, 34] width 35 height 10
click at [201, 52] on p at bounding box center [222, 50] width 94 height 7
click at [212, 37] on button "1" at bounding box center [215, 34] width 16 height 10
